Goal: Information Seeking & Learning: Learn about a topic

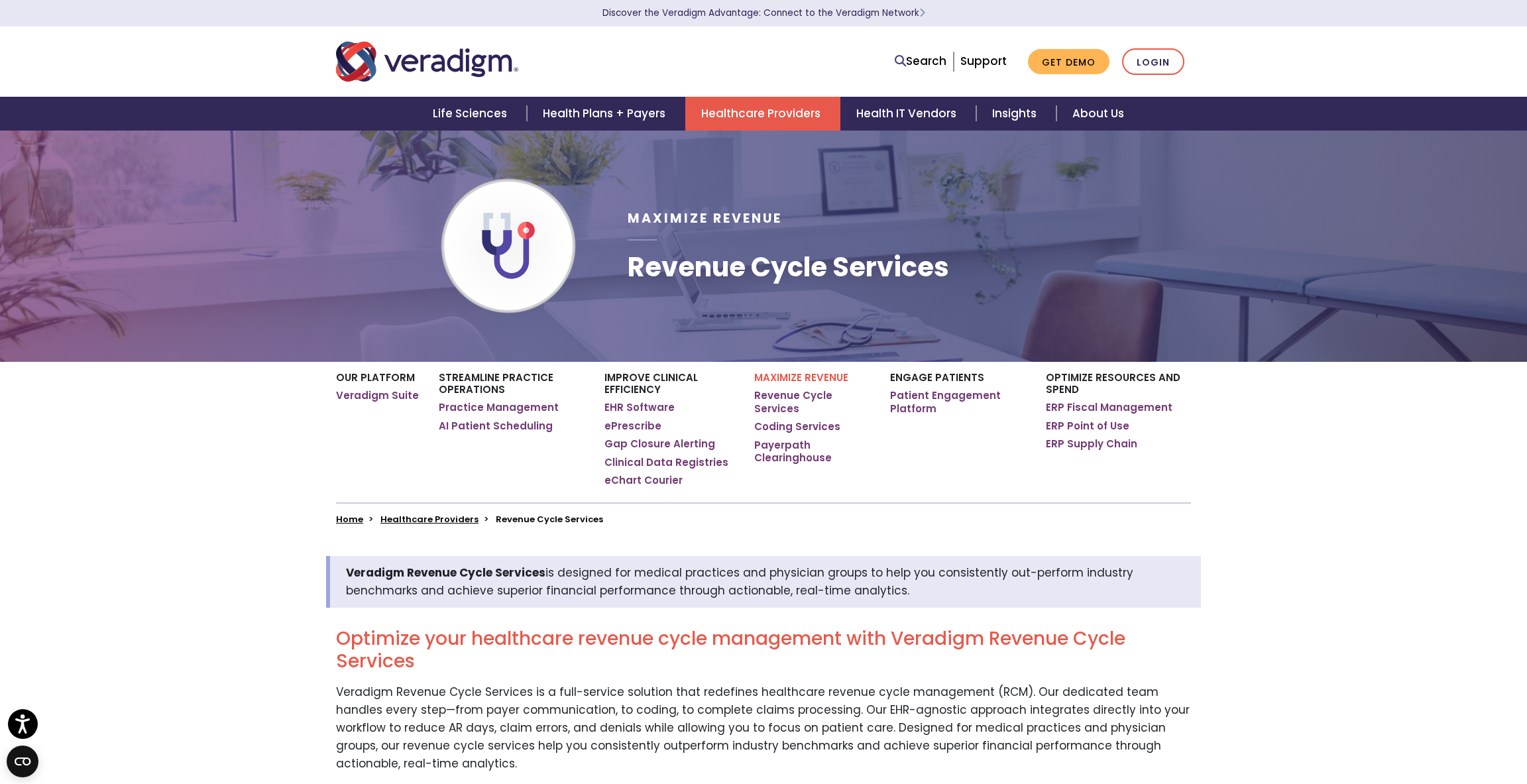
scroll to position [6, 0]
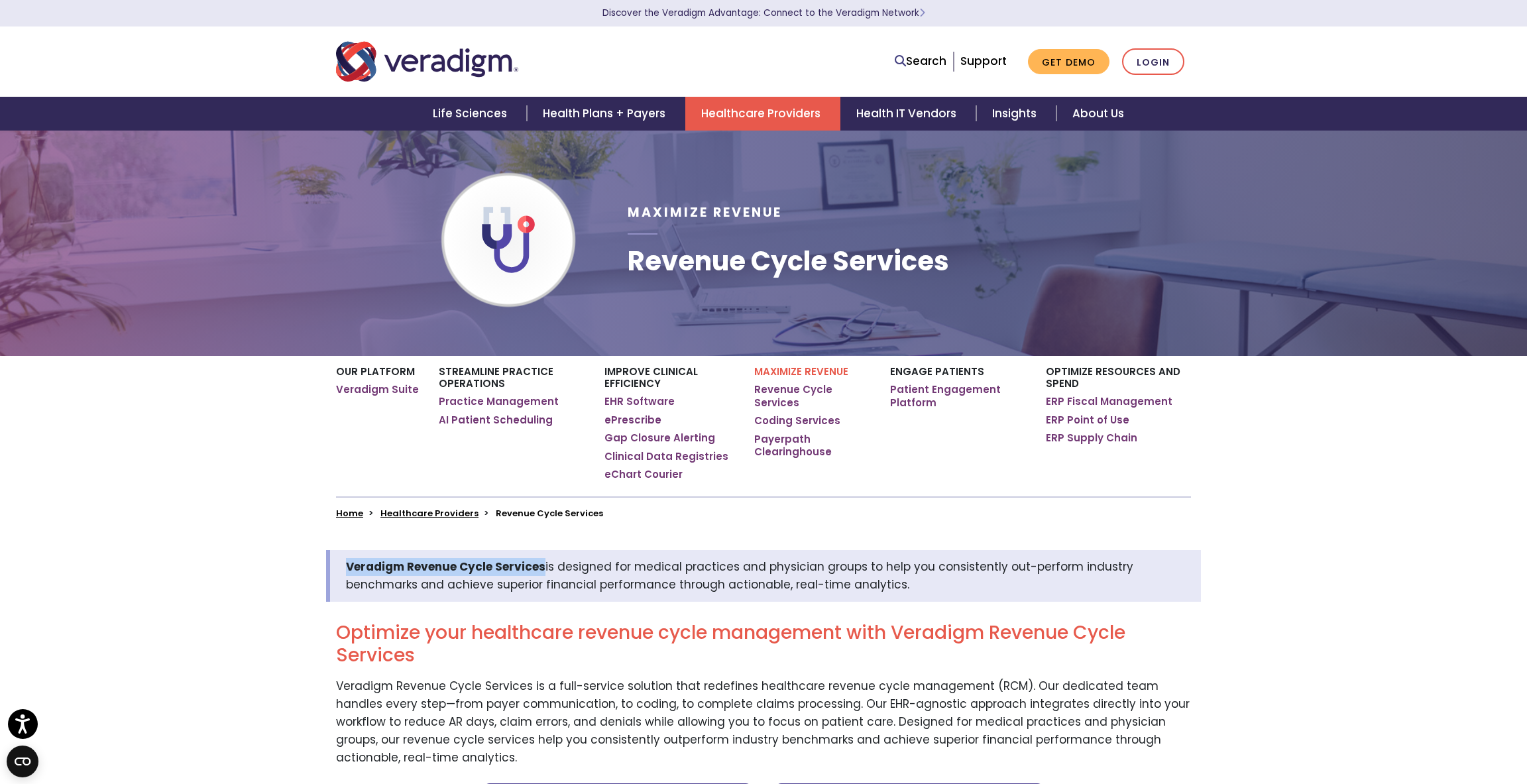
drag, startPoint x: 544, startPoint y: 566, endPoint x: 337, endPoint y: 568, distance: 207.0
click at [337, 569] on div "Veradigm Revenue Cycle Services is designed for medical practices and physician…" at bounding box center [763, 576] width 875 height 52
copy strong "Veradigm Revenue Cycle Services"
